Goal: Transaction & Acquisition: Purchase product/service

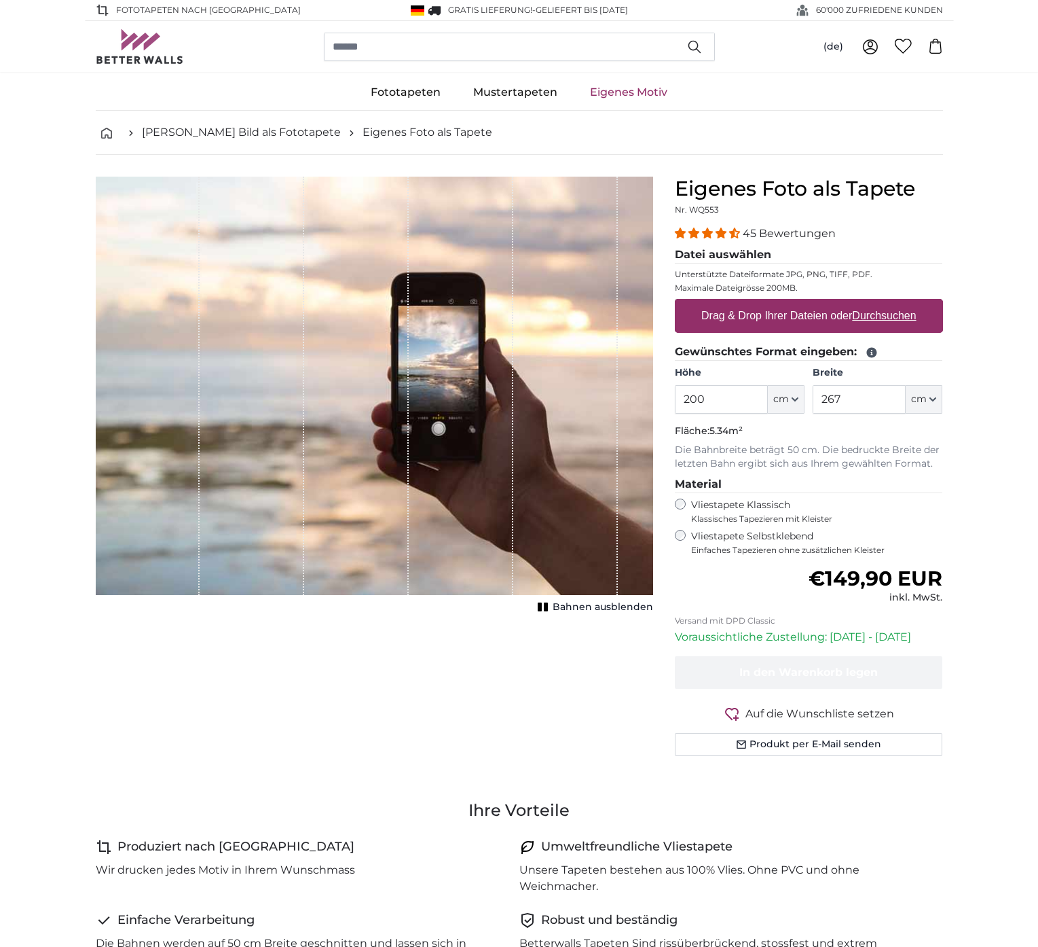
drag, startPoint x: 732, startPoint y: 403, endPoint x: 657, endPoint y: 399, distance: 75.5
click at [675, 399] on input "200" at bounding box center [721, 399] width 93 height 29
type input "240"
type input "500"
click at [862, 406] on input "500" at bounding box center [859, 399] width 93 height 29
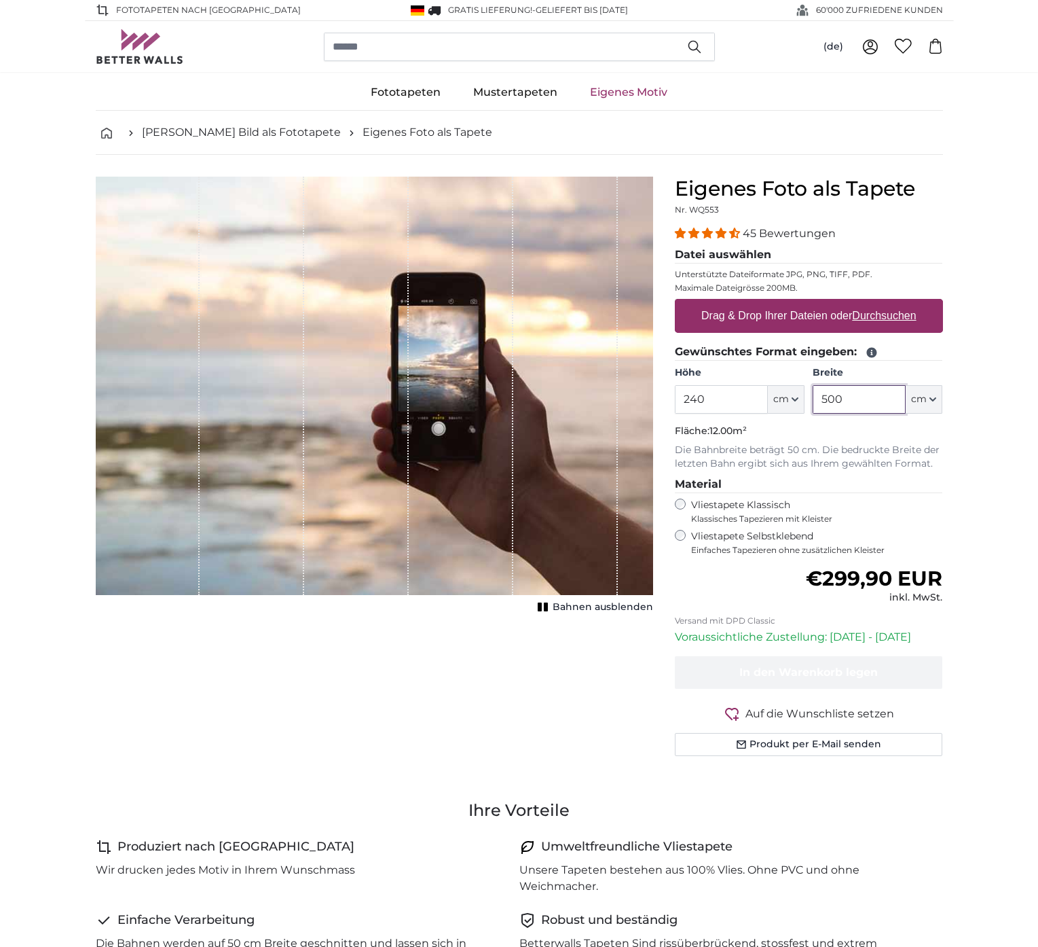
click at [862, 406] on input "500" at bounding box center [859, 399] width 93 height 29
drag, startPoint x: 854, startPoint y: 394, endPoint x: 794, endPoint y: 394, distance: 59.8
click at [813, 394] on input "800" at bounding box center [859, 399] width 93 height 29
click at [867, 408] on input "500" at bounding box center [859, 399] width 93 height 29
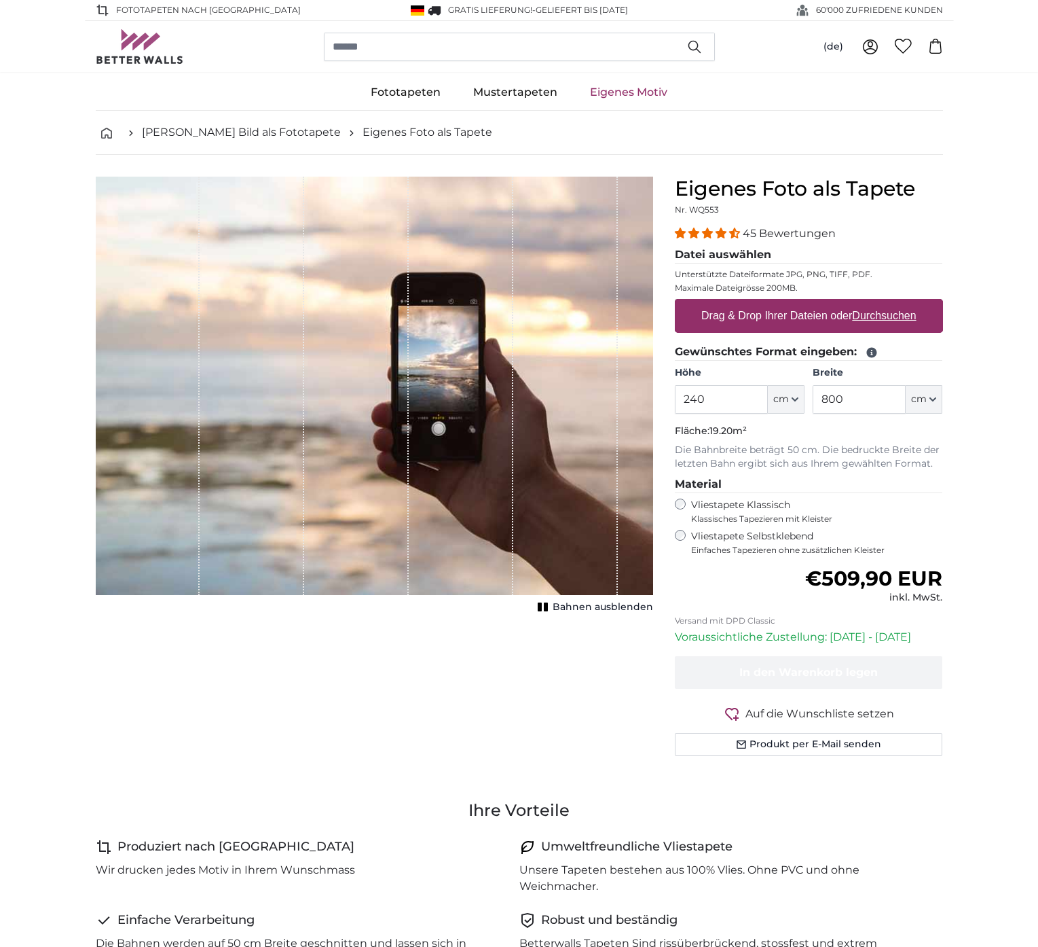
click at [598, 604] on span "Bahnen ausblenden" at bounding box center [603, 607] width 100 height 14
click at [598, 604] on span "Bahnen einblenden" at bounding box center [603, 607] width 100 height 14
click at [598, 604] on span "Bahnen ausblenden" at bounding box center [603, 607] width 100 height 14
click at [587, 602] on span "Bahnen einblenden" at bounding box center [603, 607] width 100 height 14
click at [859, 405] on input "800" at bounding box center [859, 399] width 93 height 29
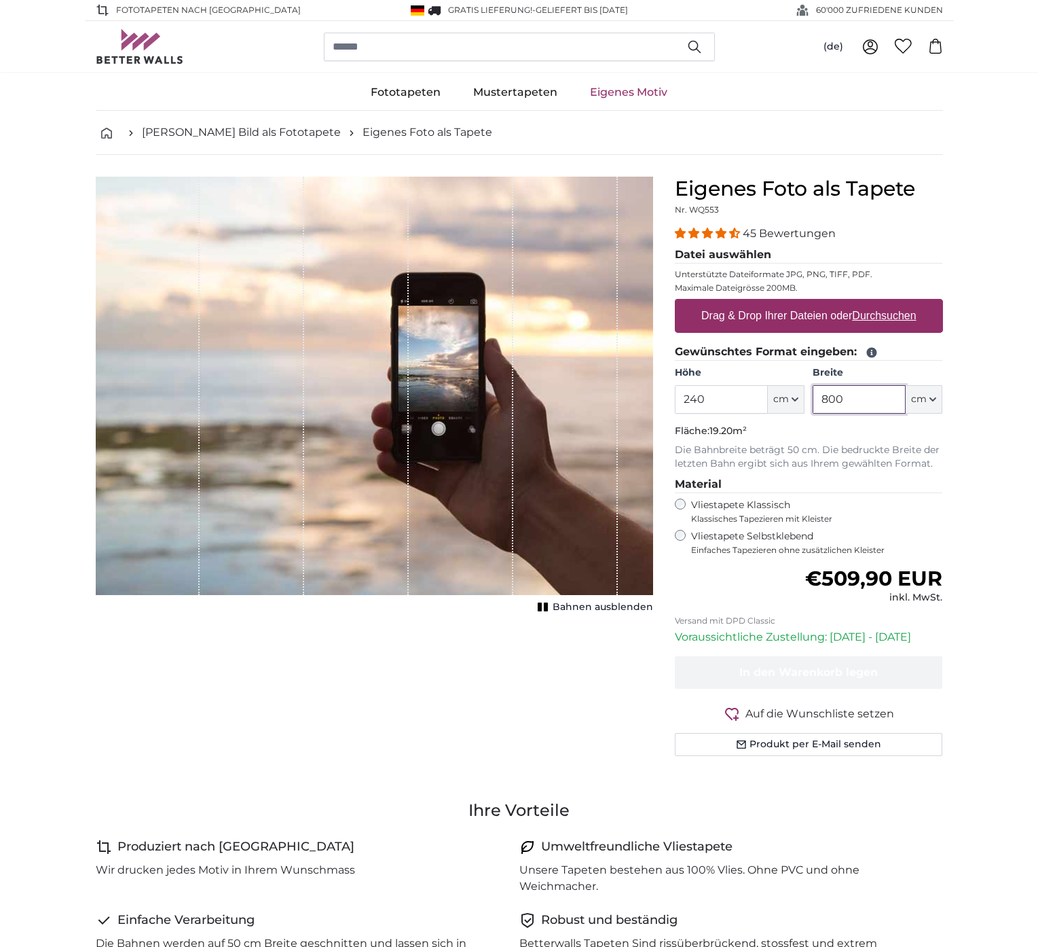
click at [859, 405] on input "800" at bounding box center [859, 399] width 93 height 29
type input "500"
